Goal: Entertainment & Leisure: Consume media (video, audio)

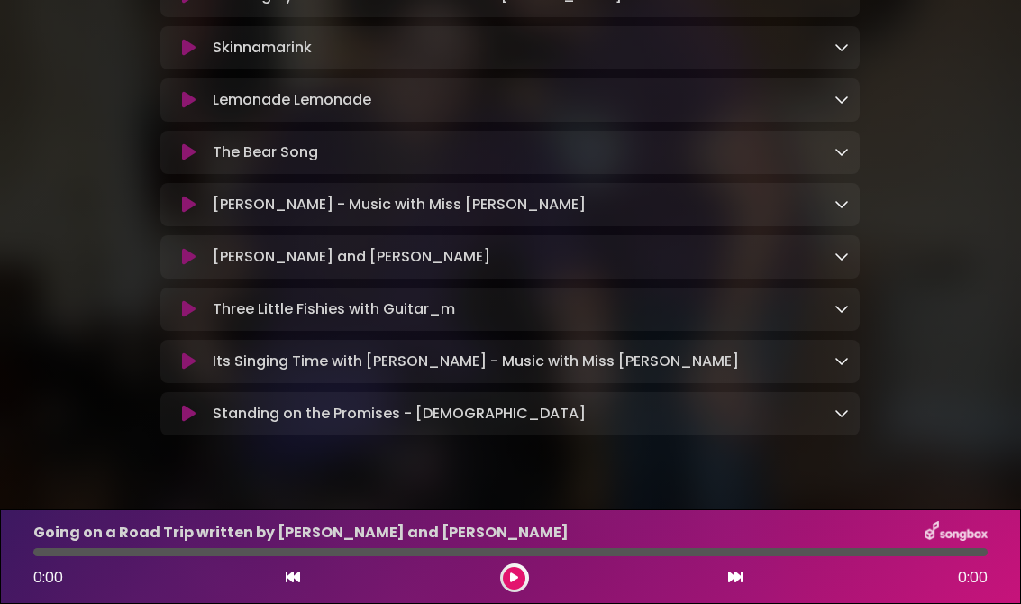
scroll to position [561, 0]
click at [654, 405] on div "Standing on the Promises - [DEMOGRAPHIC_DATA] Loading Track..." at bounding box center [527, 415] width 644 height 22
click at [186, 406] on icon at bounding box center [189, 415] width 14 height 18
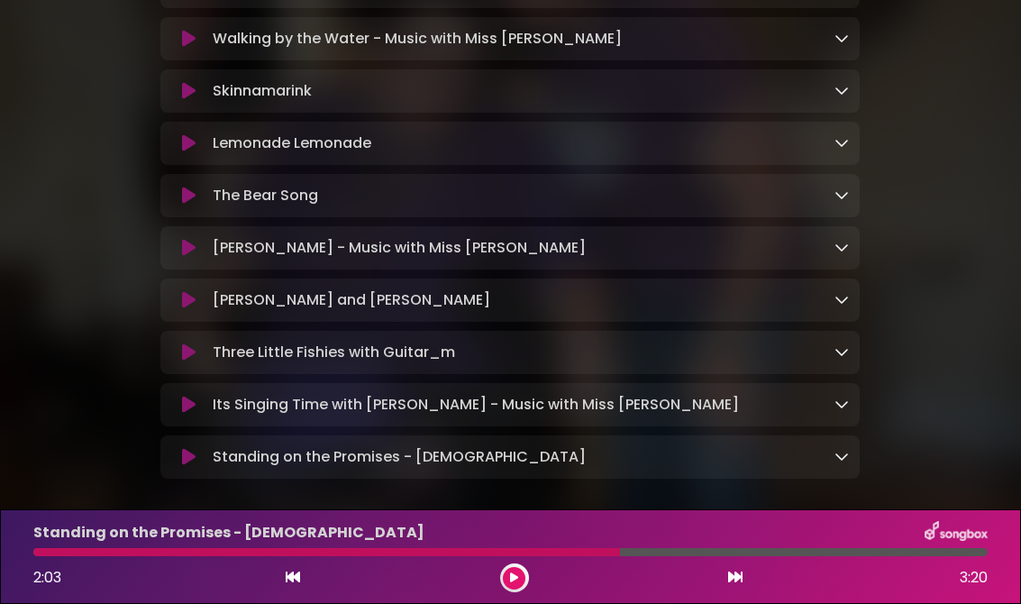
scroll to position [517, 0]
click at [184, 451] on icon at bounding box center [189, 458] width 14 height 18
click at [191, 397] on icon at bounding box center [189, 406] width 14 height 18
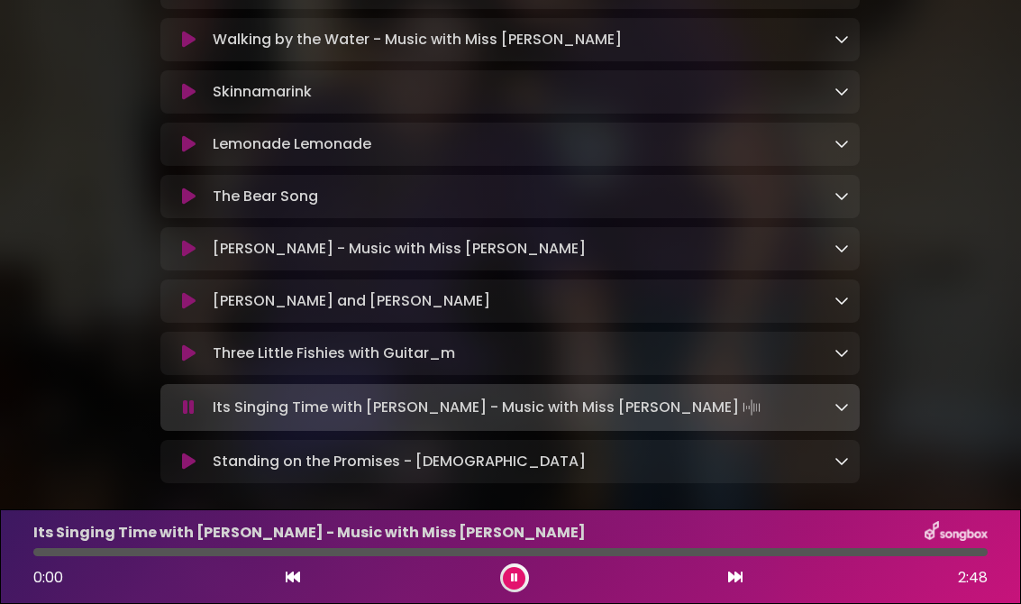
click at [183, 452] on icon at bounding box center [189, 461] width 14 height 18
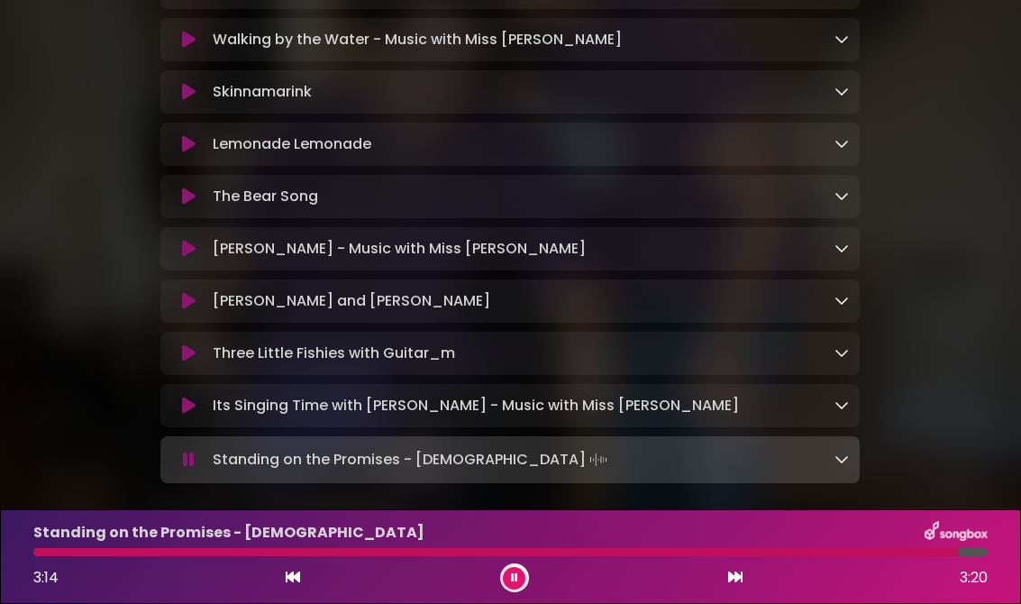
click at [228, 395] on p "Its Singing Time with [PERSON_NAME] - Music with Miss [PERSON_NAME] Loading Tra…" at bounding box center [476, 406] width 526 height 22
click at [178, 397] on button at bounding box center [188, 406] width 34 height 18
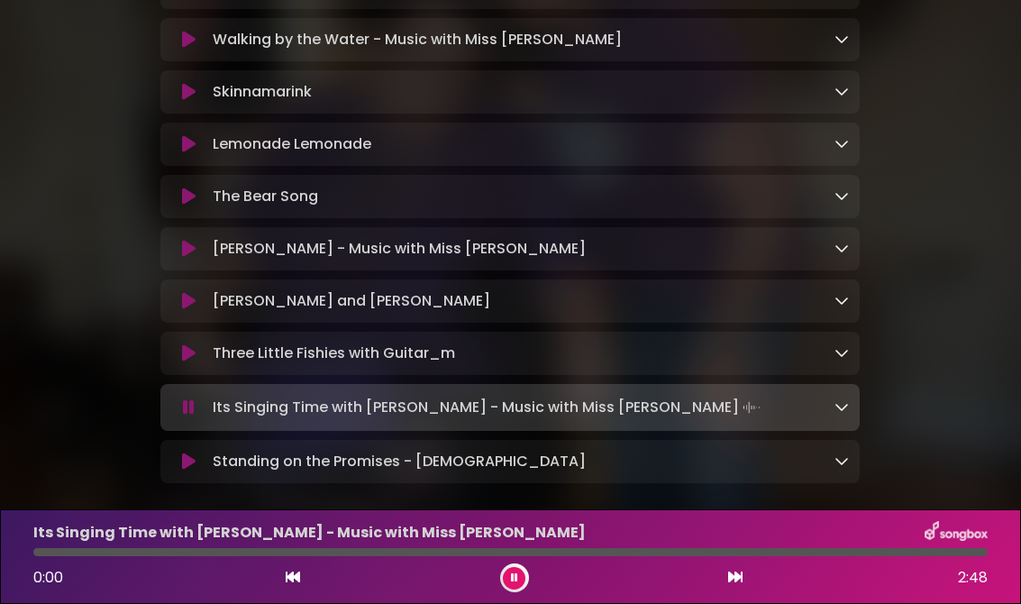
click at [188, 452] on icon at bounding box center [189, 461] width 14 height 18
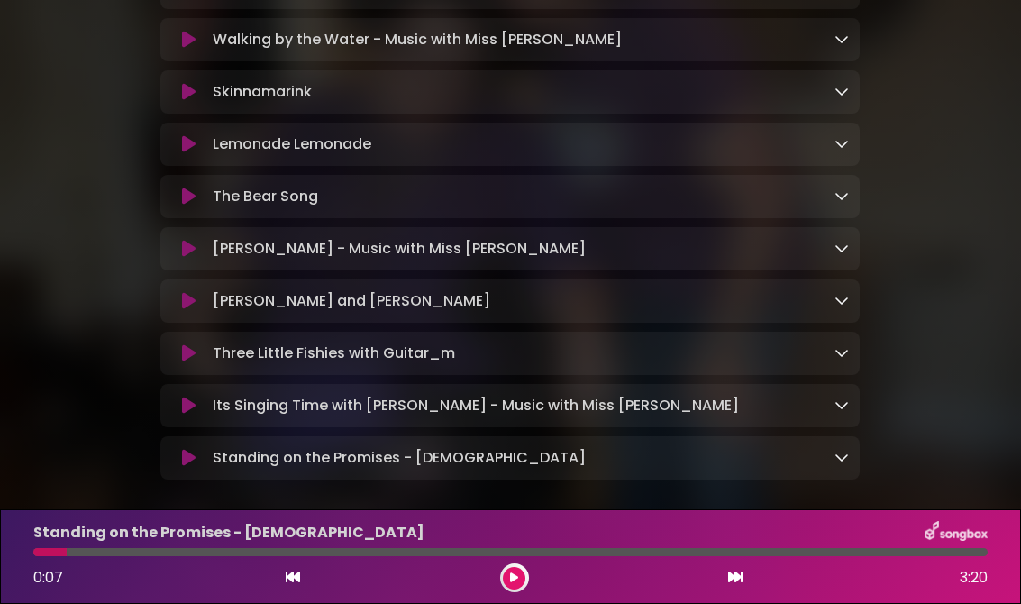
click at [205, 449] on button at bounding box center [188, 458] width 34 height 18
click at [196, 397] on button at bounding box center [188, 406] width 34 height 18
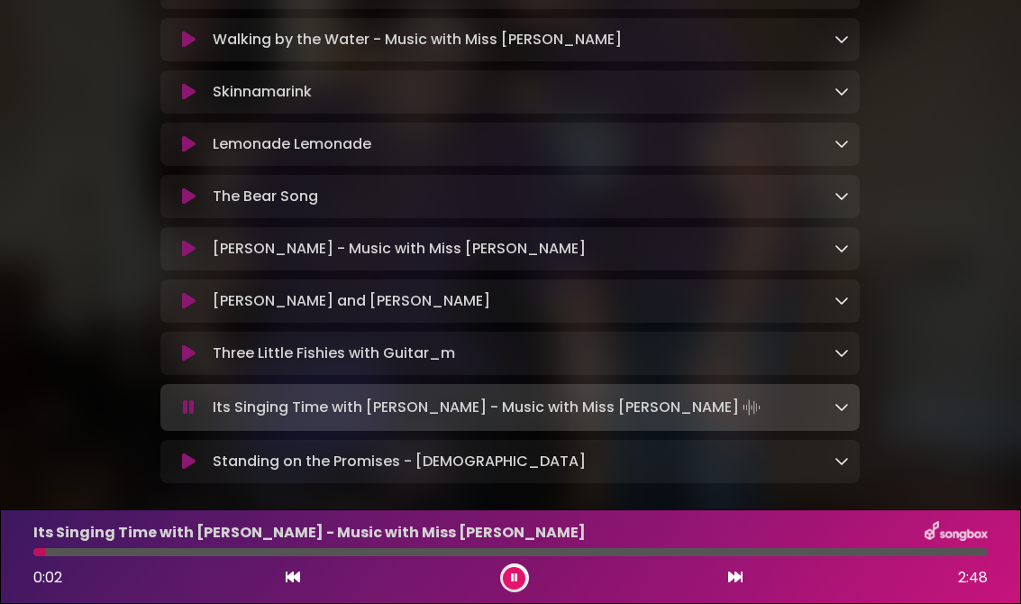
click at [193, 452] on icon at bounding box center [189, 461] width 14 height 18
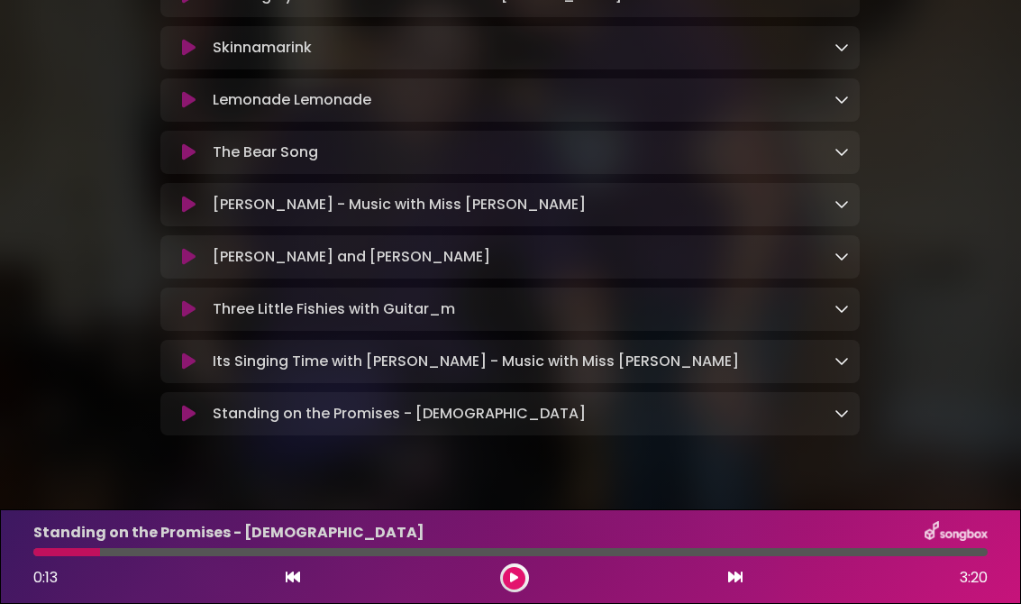
scroll to position [561, 0]
click at [197, 406] on button at bounding box center [188, 415] width 34 height 18
click at [185, 353] on icon at bounding box center [189, 362] width 14 height 18
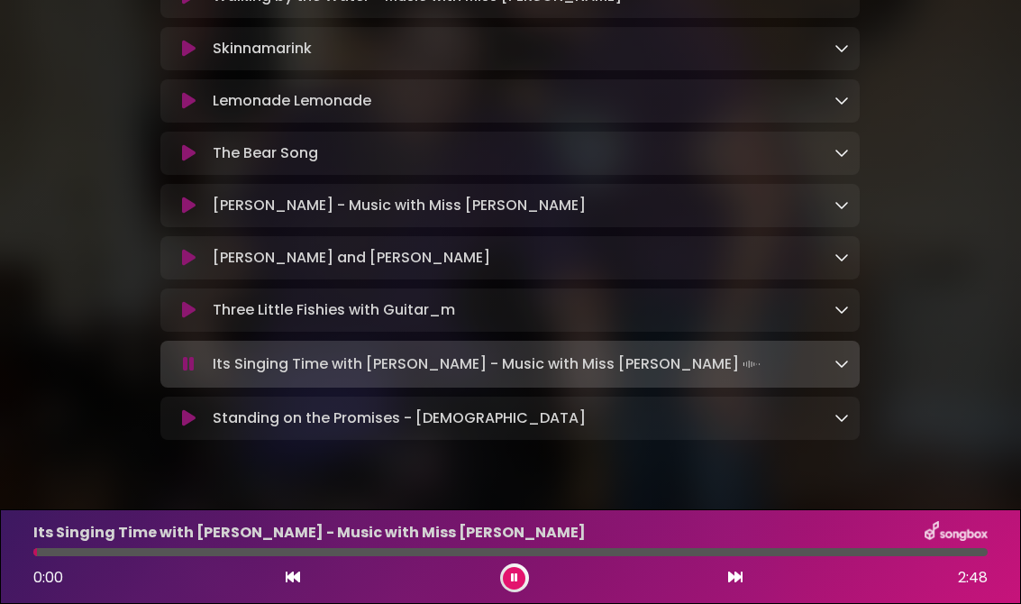
click at [194, 409] on icon at bounding box center [189, 418] width 14 height 18
